Goal: Transaction & Acquisition: Purchase product/service

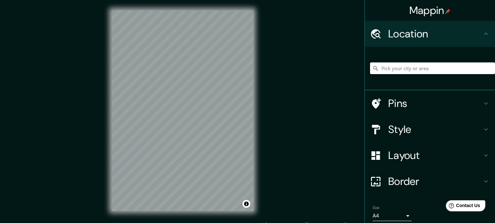
click at [375, 71] on input "Pick your city or area" at bounding box center [432, 68] width 125 height 12
drag, startPoint x: 381, startPoint y: 71, endPoint x: 380, endPoint y: 67, distance: 4.7
click at [382, 72] on input "Pick your city or area" at bounding box center [432, 68] width 125 height 12
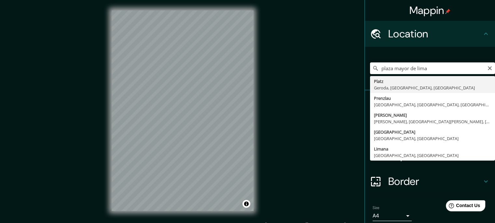
click at [440, 70] on input "plaza mayor de lima" at bounding box center [432, 68] width 125 height 12
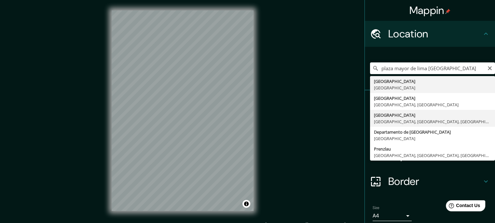
type input "[GEOGRAPHIC_DATA], [GEOGRAPHIC_DATA], [GEOGRAPHIC_DATA], [GEOGRAPHIC_DATA]"
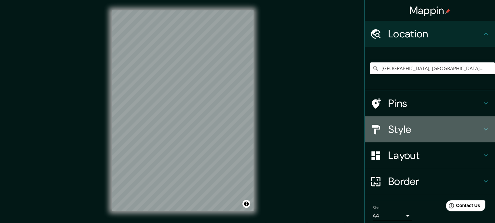
click at [484, 128] on icon at bounding box center [486, 130] width 8 height 8
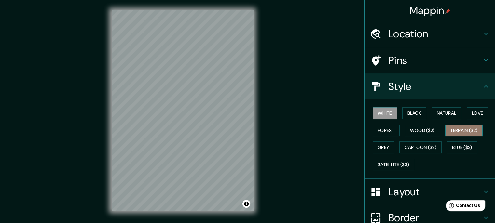
click at [449, 127] on button "Terrain ($2)" at bounding box center [464, 131] width 38 height 12
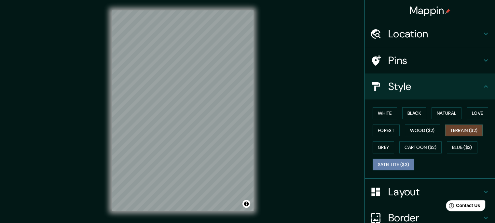
click at [375, 164] on button "Satellite ($3)" at bounding box center [394, 165] width 42 height 12
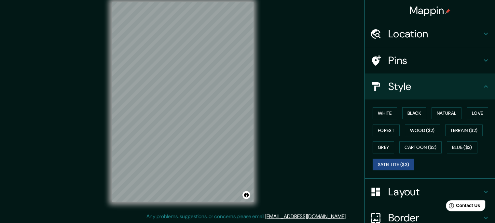
click at [304, 153] on div "© Mapbox © OpenStreetMap Improve this map © Maxar" at bounding box center [182, 102] width 445 height 201
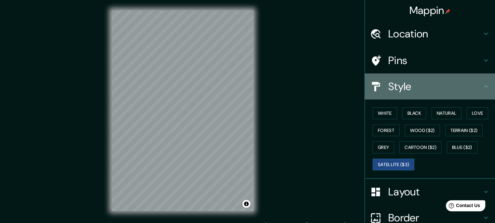
click at [478, 90] on div "Style" at bounding box center [430, 87] width 130 height 26
click at [482, 87] on icon at bounding box center [486, 87] width 8 height 8
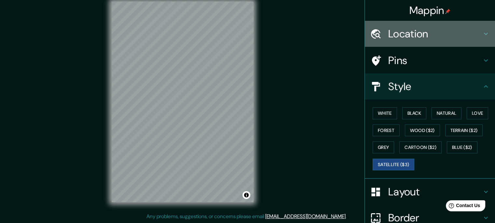
click at [377, 34] on div at bounding box center [379, 33] width 18 height 11
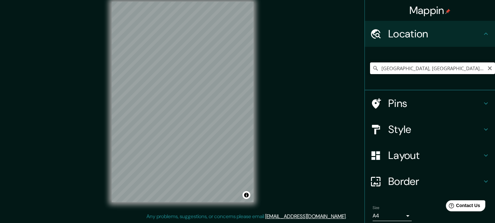
click at [388, 68] on input "[GEOGRAPHIC_DATA], [GEOGRAPHIC_DATA], [GEOGRAPHIC_DATA], [GEOGRAPHIC_DATA]" at bounding box center [432, 68] width 125 height 12
click at [487, 69] on icon "Clear" at bounding box center [489, 68] width 5 height 5
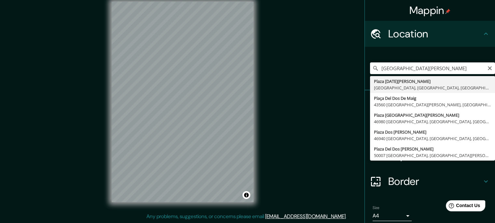
type input "[GEOGRAPHIC_DATA][DATE][PERSON_NAME], [GEOGRAPHIC_DATA], [GEOGRAPHIC_DATA], [GE…"
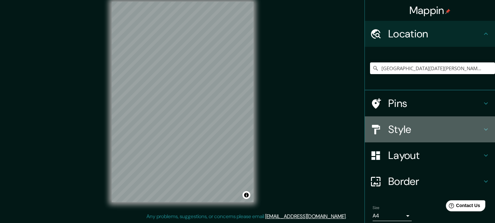
click at [482, 127] on icon at bounding box center [486, 130] width 8 height 8
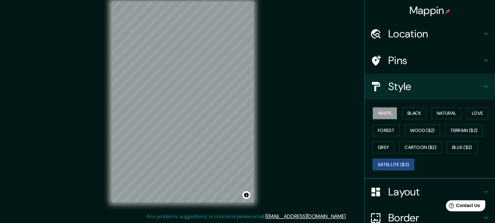
click at [374, 113] on button "White" at bounding box center [385, 113] width 24 height 12
click at [418, 113] on button "Black" at bounding box center [414, 113] width 24 height 12
click at [377, 111] on button "White" at bounding box center [385, 113] width 24 height 12
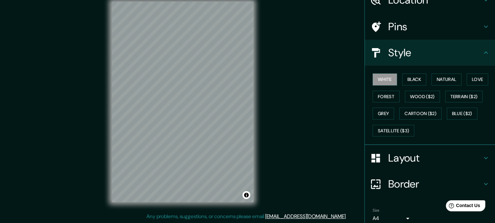
scroll to position [61, 0]
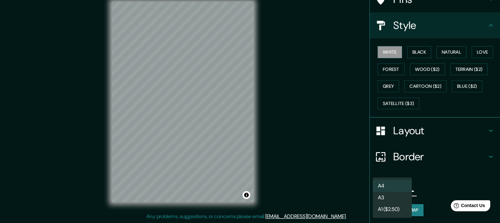
click at [396, 191] on body "Mappin Location [GEOGRAPHIC_DATA][DATE][PERSON_NAME], [GEOGRAPHIC_DATA], [GEOGR…" at bounding box center [250, 102] width 500 height 223
click at [380, 202] on li "A3" at bounding box center [392, 198] width 39 height 12
click at [402, 190] on body "Mappin Location [GEOGRAPHIC_DATA][DATE][PERSON_NAME], [GEOGRAPHIC_DATA], [GEOGR…" at bounding box center [250, 102] width 500 height 223
click at [387, 211] on li "A1 ($2.50)" at bounding box center [392, 210] width 39 height 12
click at [402, 187] on body "Mappin Location [GEOGRAPHIC_DATA][DATE][PERSON_NAME], [GEOGRAPHIC_DATA], [GEOGR…" at bounding box center [250, 102] width 500 height 223
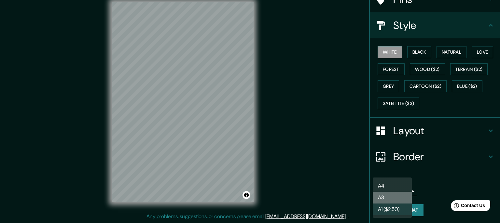
click at [382, 195] on li "A3" at bounding box center [392, 198] width 39 height 12
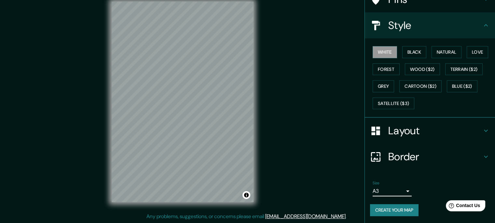
click at [476, 155] on h4 "Border" at bounding box center [435, 156] width 94 height 13
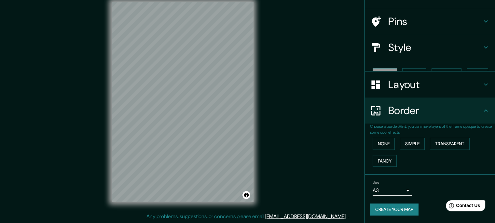
scroll to position [28, 0]
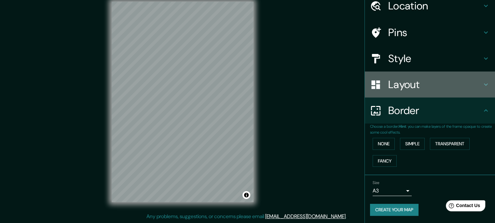
click at [453, 76] on div "Layout" at bounding box center [430, 85] width 130 height 26
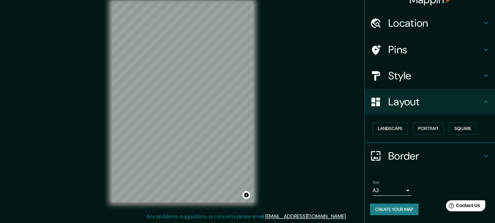
scroll to position [10, 0]
click at [421, 126] on button "Portrait" at bounding box center [428, 129] width 31 height 12
click at [421, 130] on button "Portrait" at bounding box center [428, 129] width 31 height 12
click at [381, 130] on button "Landscape" at bounding box center [390, 129] width 35 height 12
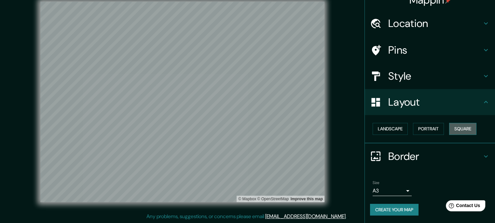
click at [457, 126] on button "Square" at bounding box center [462, 129] width 27 height 12
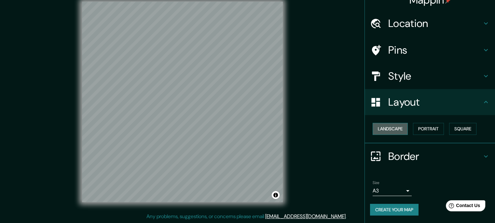
click at [391, 128] on button "Landscape" at bounding box center [390, 129] width 35 height 12
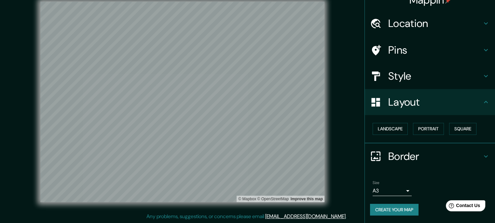
click at [482, 73] on icon at bounding box center [486, 76] width 8 height 8
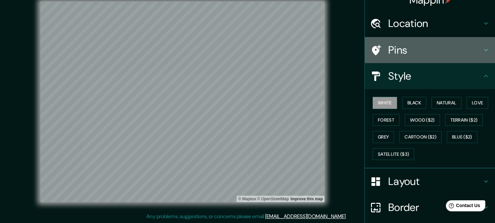
click at [484, 50] on icon at bounding box center [486, 50] width 4 height 2
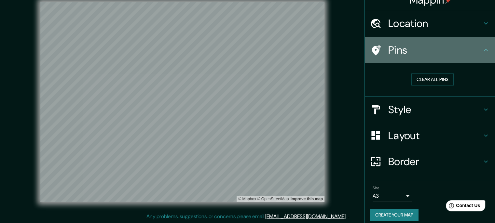
click at [482, 50] on icon at bounding box center [486, 50] width 8 height 8
click at [482, 51] on icon at bounding box center [486, 50] width 8 height 8
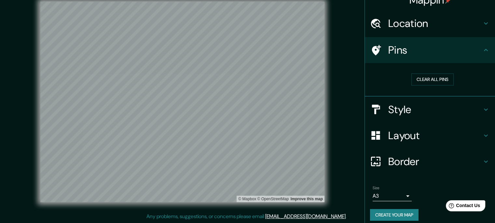
click at [483, 107] on icon at bounding box center [486, 110] width 8 height 8
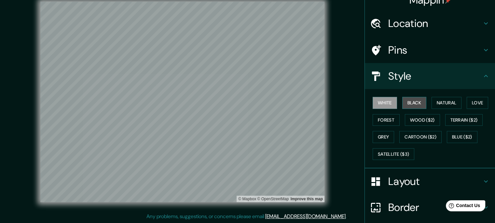
click at [408, 102] on button "Black" at bounding box center [414, 103] width 24 height 12
